Goal: Information Seeking & Learning: Learn about a topic

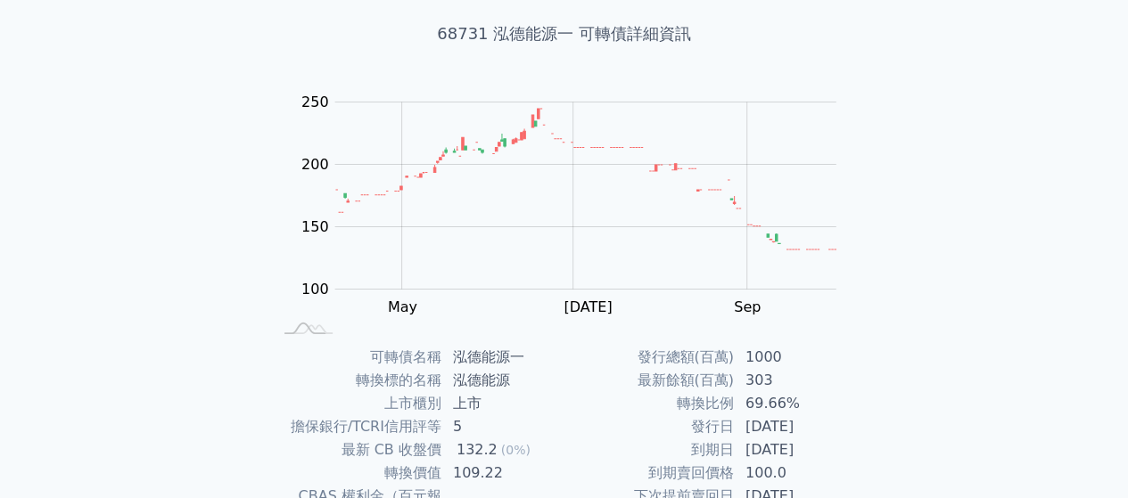
scroll to position [98, 0]
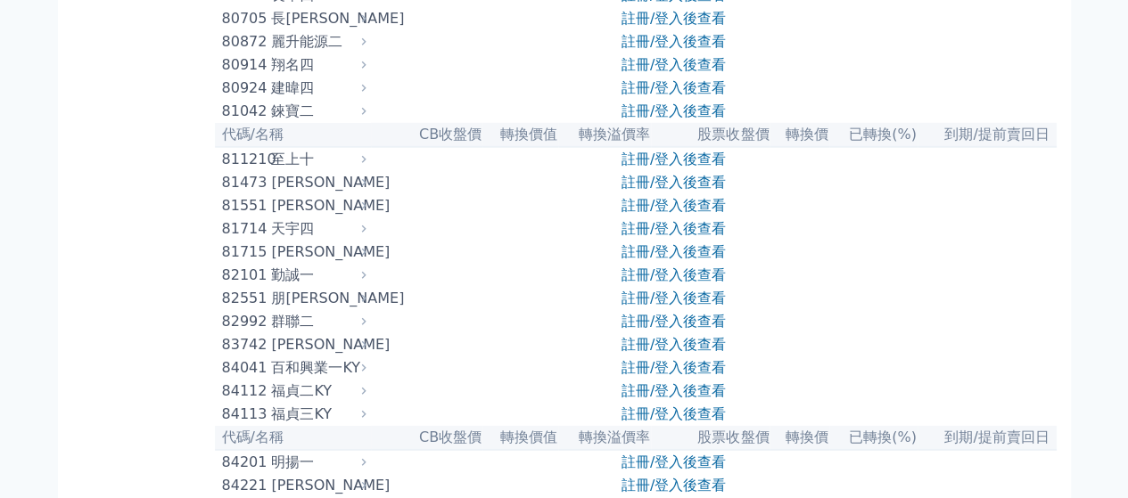
scroll to position [9126, 0]
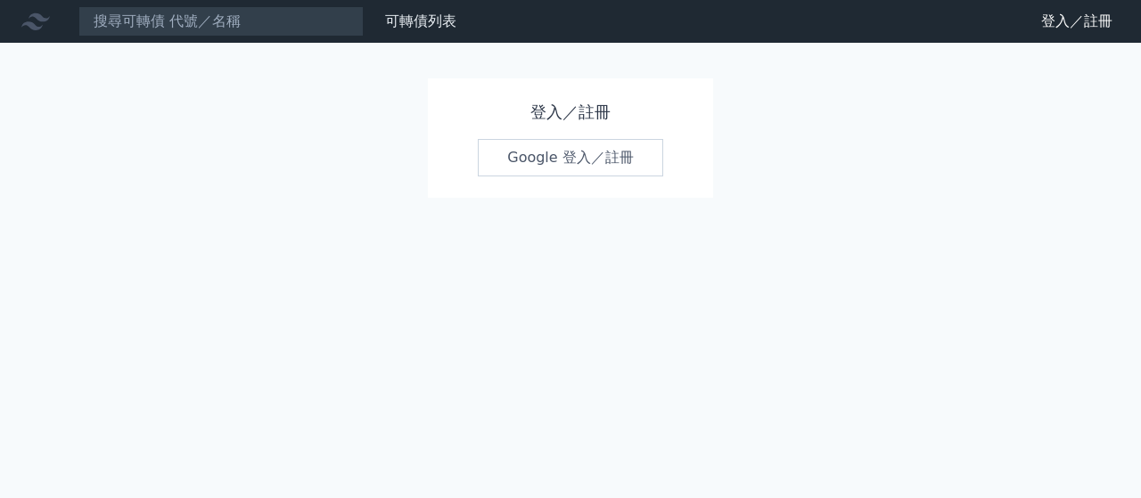
click at [508, 168] on link "Google 登入／註冊" at bounding box center [570, 157] width 185 height 37
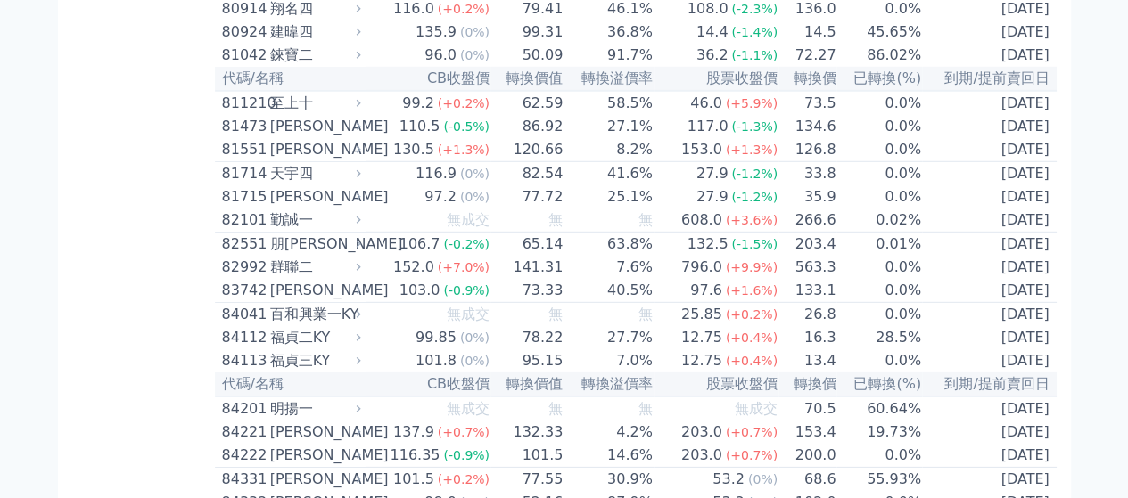
scroll to position [9263, 0]
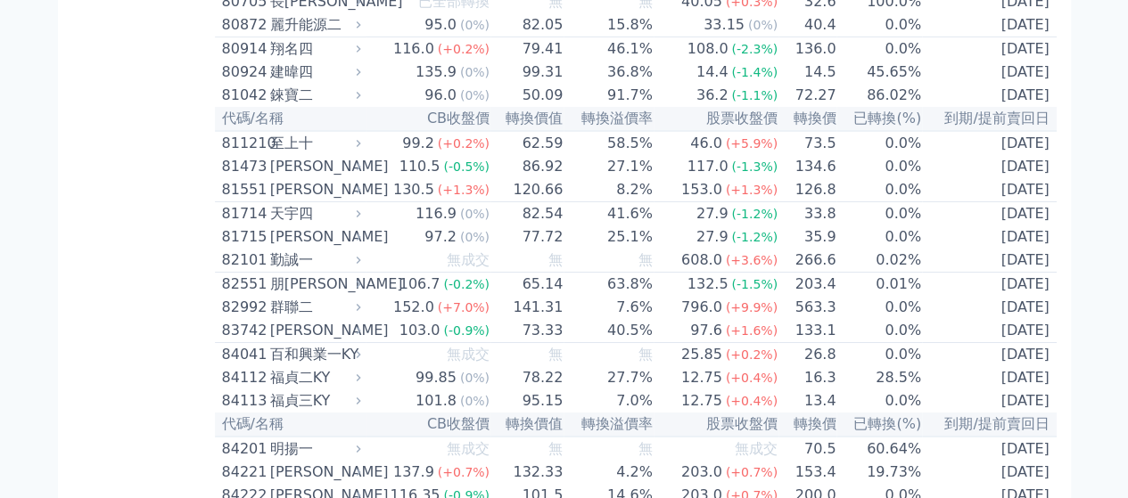
scroll to position [9709, 0]
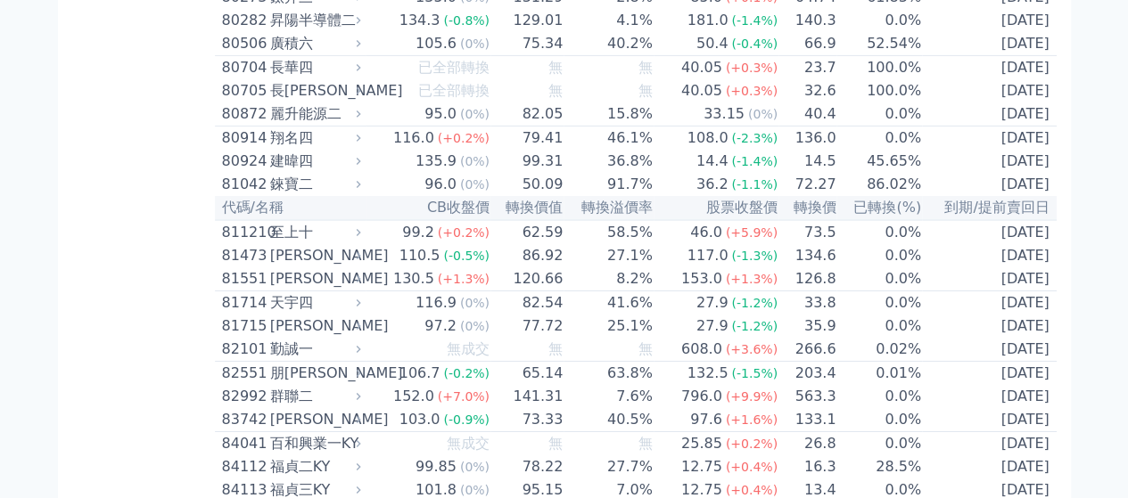
drag, startPoint x: 633, startPoint y: 236, endPoint x: 76, endPoint y: 268, distance: 558.3
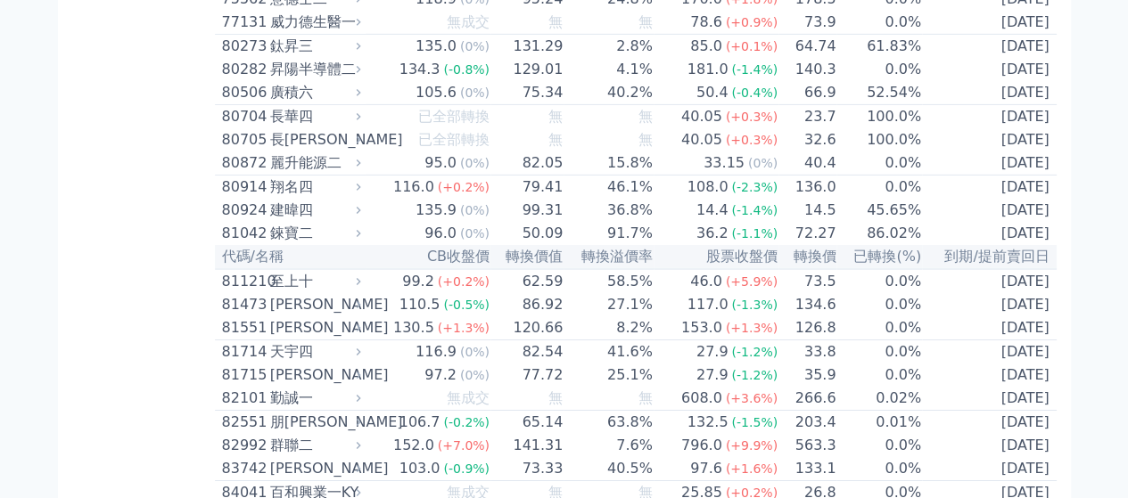
scroll to position [9620, 0]
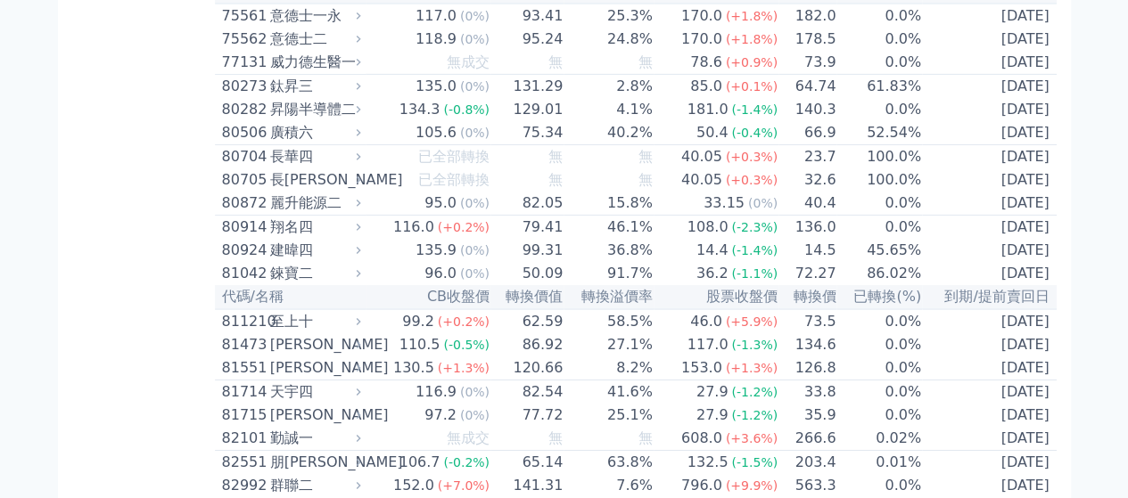
drag, startPoint x: 378, startPoint y: 200, endPoint x: 624, endPoint y: 312, distance: 270.6
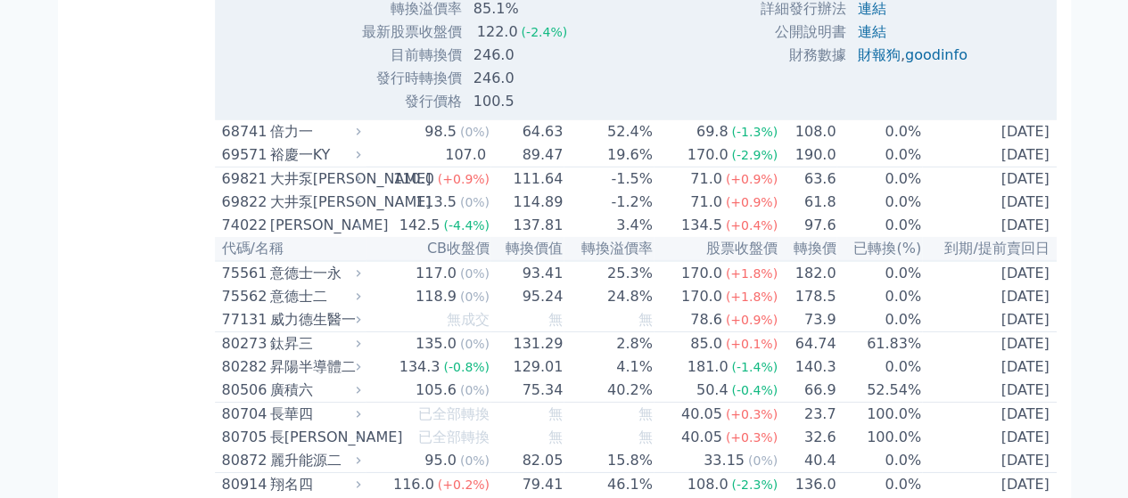
scroll to position [9263, 0]
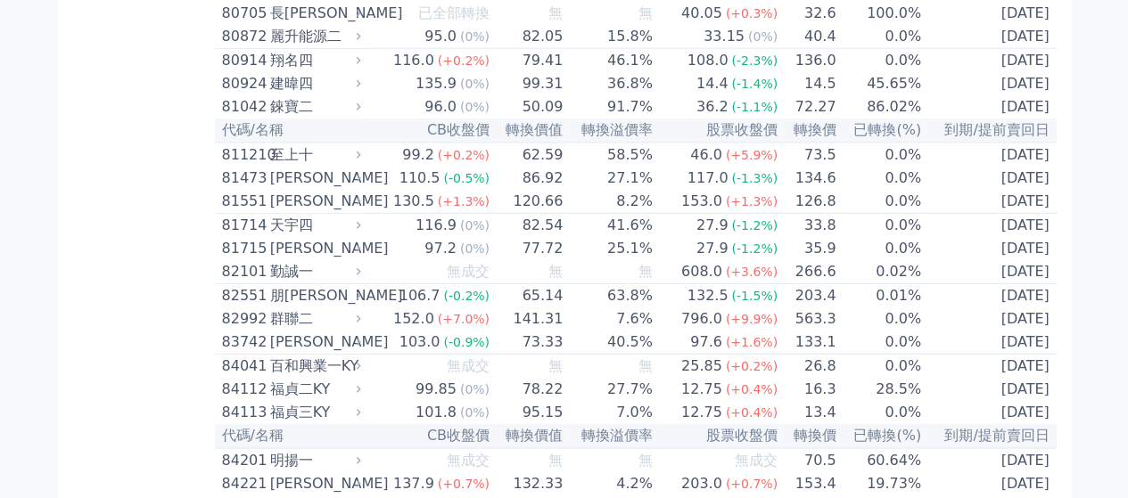
scroll to position [9208, 0]
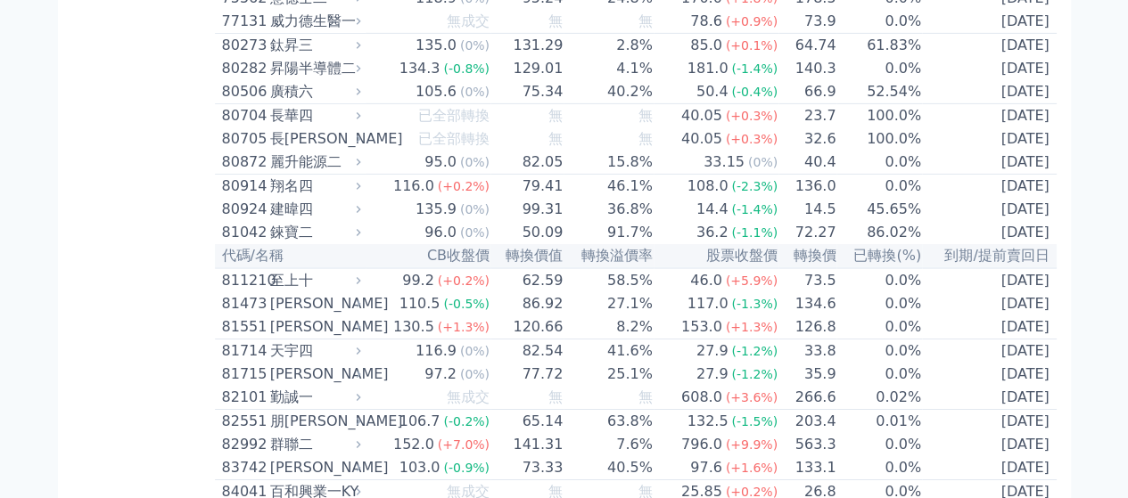
scroll to position [9662, 0]
drag, startPoint x: 389, startPoint y: 321, endPoint x: 455, endPoint y: 318, distance: 66.0
copy td "轉換溢價率"
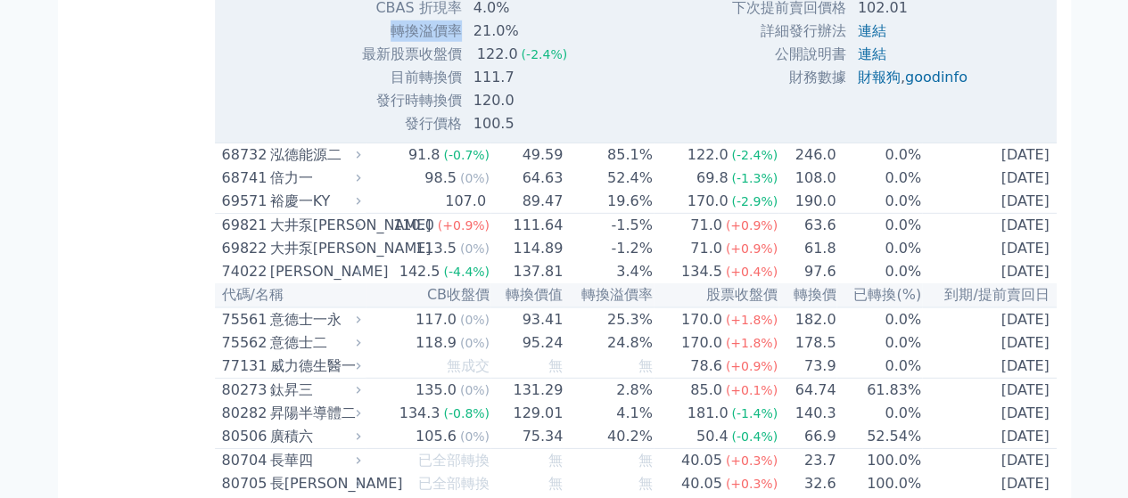
scroll to position [9282, 0]
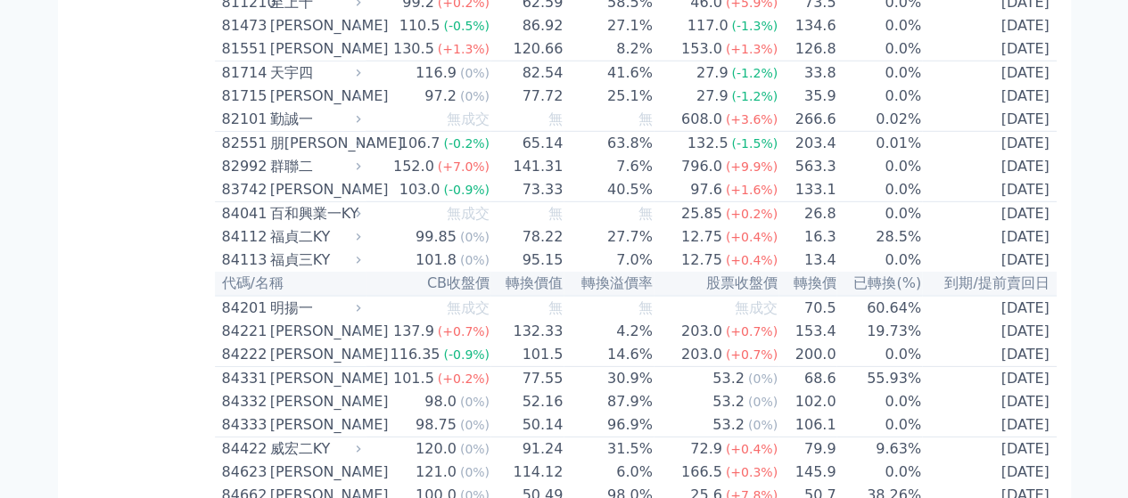
scroll to position [9359, 0]
drag, startPoint x: 63, startPoint y: 381, endPoint x: 54, endPoint y: 433, distance: 53.5
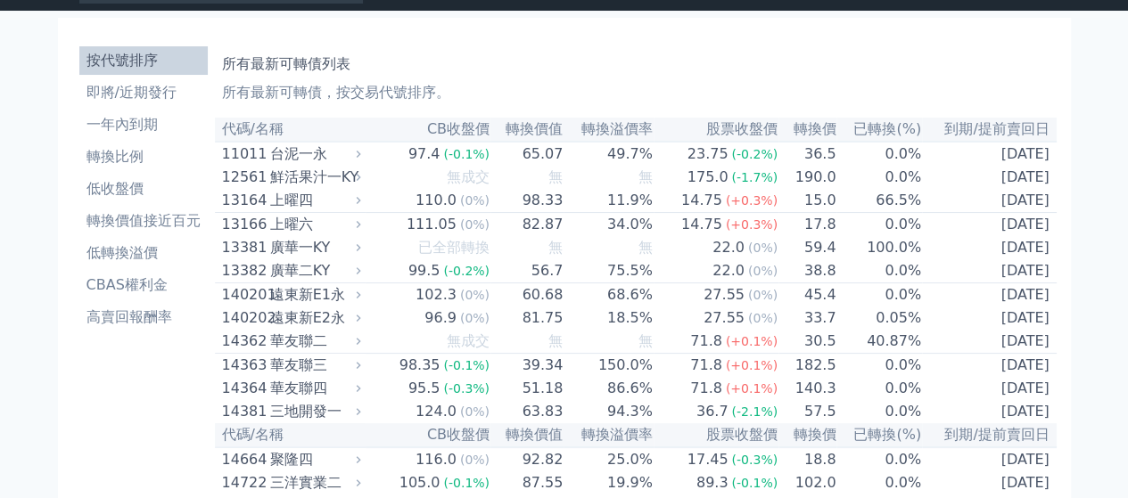
scroll to position [33, 0]
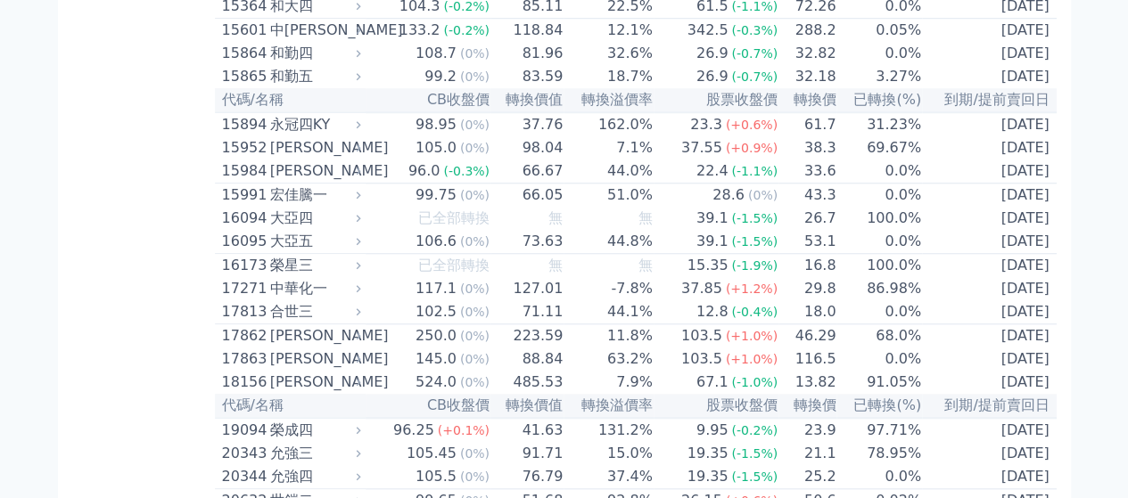
scroll to position [672, 0]
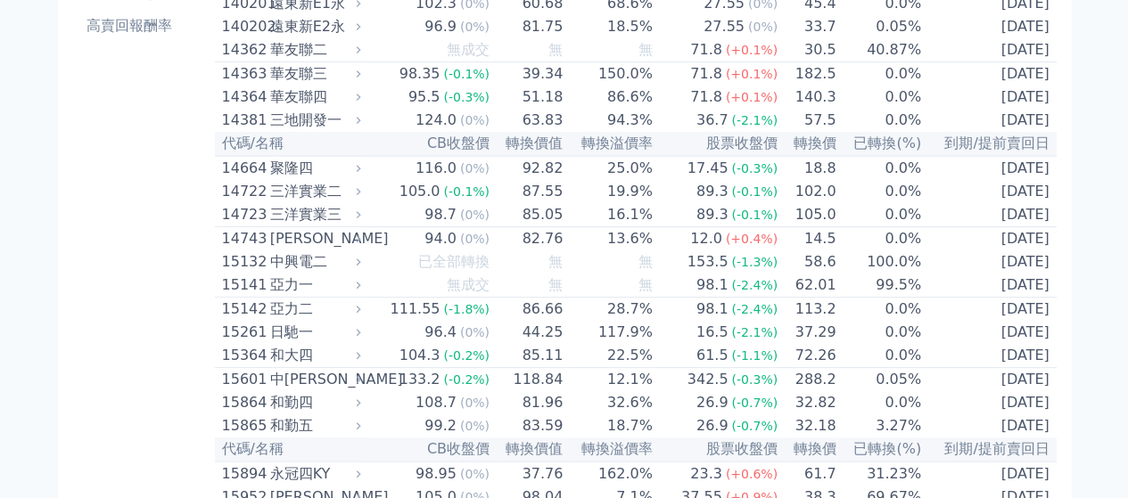
scroll to position [0, 0]
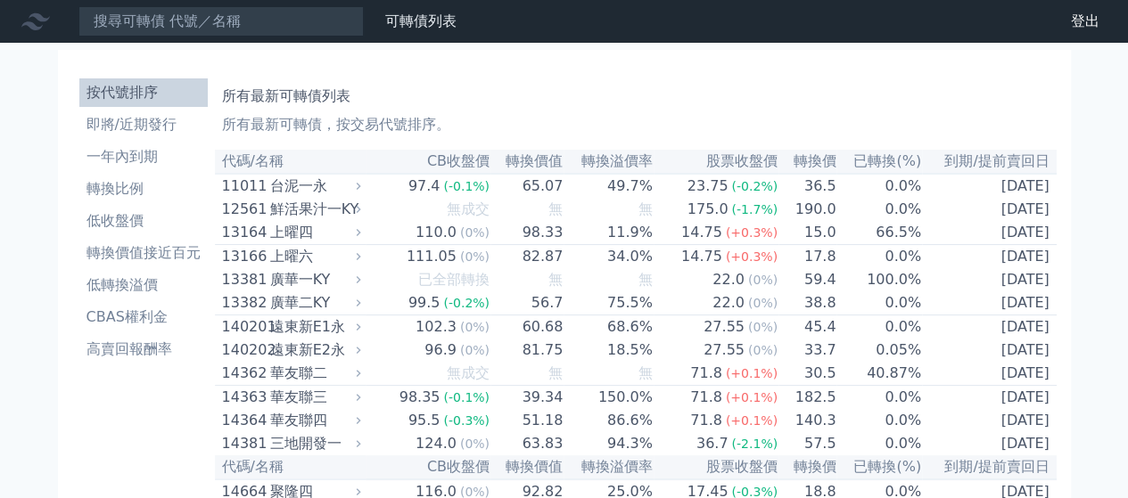
click at [790, 106] on h1 "所有最新可轉債列表" at bounding box center [636, 96] width 828 height 21
click at [961, 121] on p "所有最新可轉債，按交易代號排序。" at bounding box center [636, 124] width 828 height 21
